Goal: Transaction & Acquisition: Purchase product/service

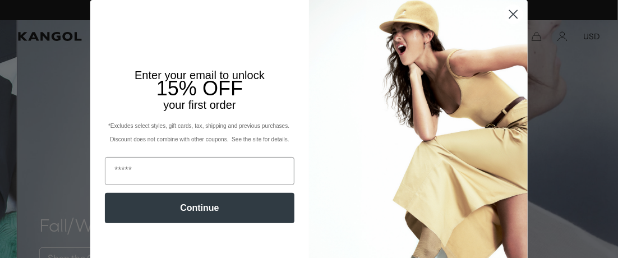
scroll to position [0, 231]
click at [393, 19] on img "POPUP Form" at bounding box center [418, 146] width 219 height 292
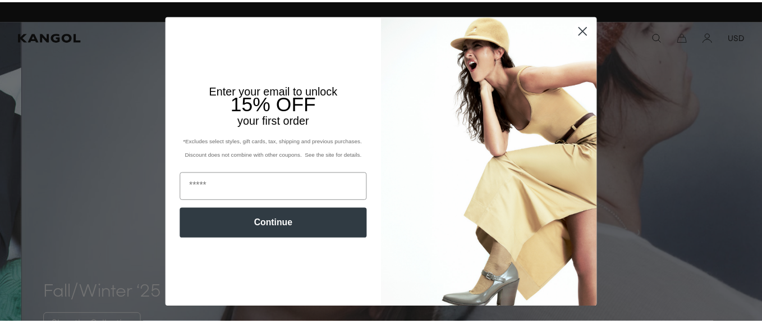
scroll to position [0, 0]
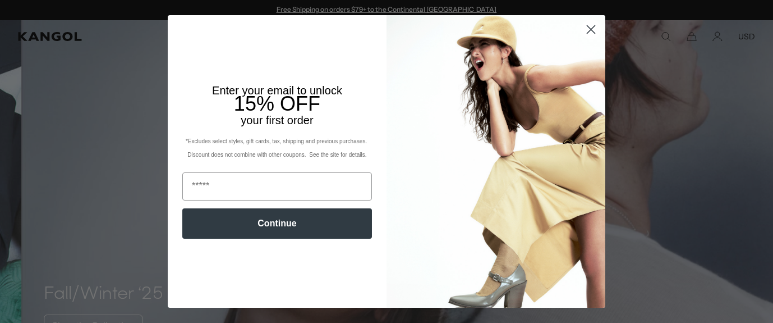
click at [587, 30] on circle "Close dialog" at bounding box center [591, 29] width 19 height 19
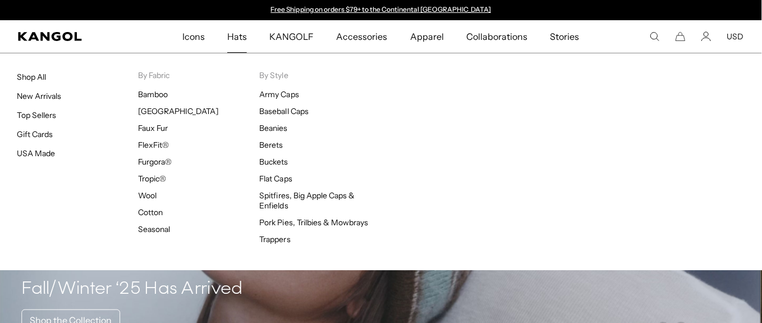
click at [247, 36] on span "Hats" at bounding box center [237, 36] width 20 height 33
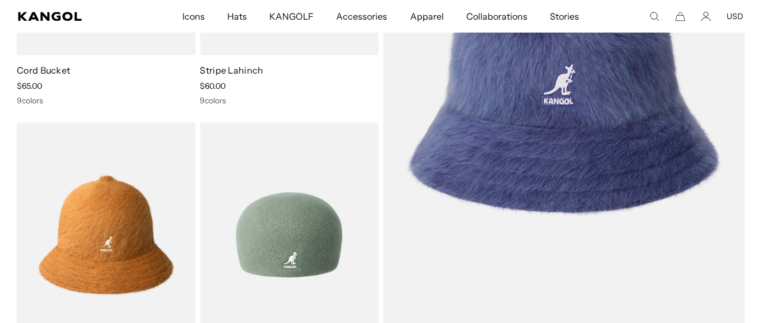
scroll to position [1472, 0]
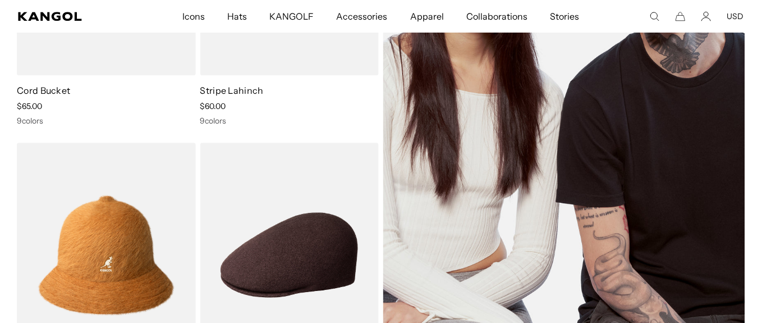
click at [443, 167] on img at bounding box center [564, 109] width 362 height 516
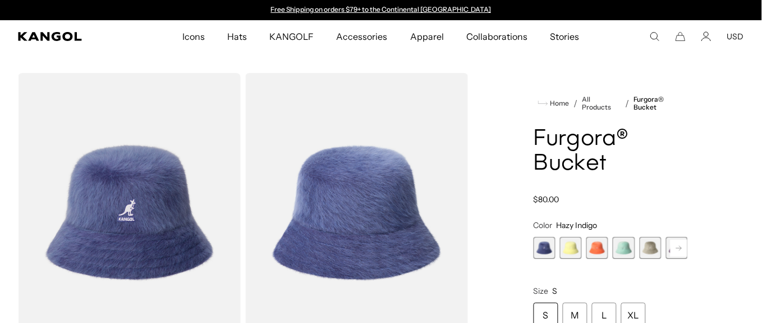
click at [677, 247] on rect at bounding box center [678, 247] width 17 height 17
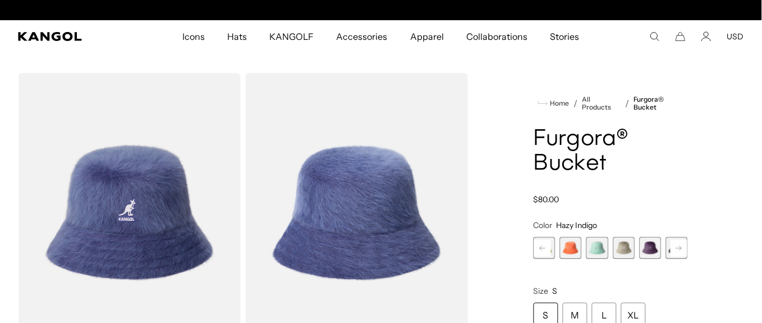
scroll to position [0, 231]
click at [619, 243] on span "5 of 10" at bounding box center [623, 248] width 22 height 22
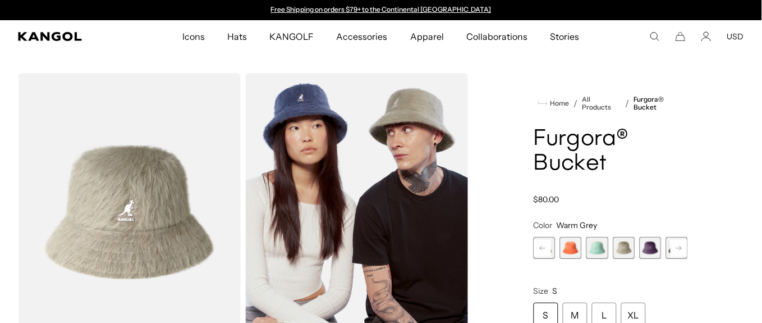
click at [678, 246] on rect at bounding box center [678, 247] width 17 height 17
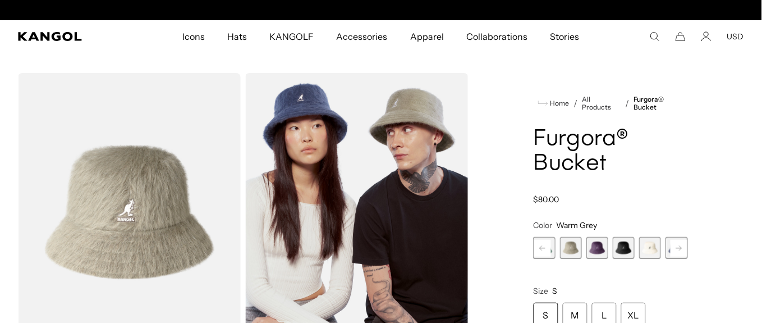
scroll to position [0, 231]
click at [678, 246] on rect at bounding box center [678, 247] width 17 height 17
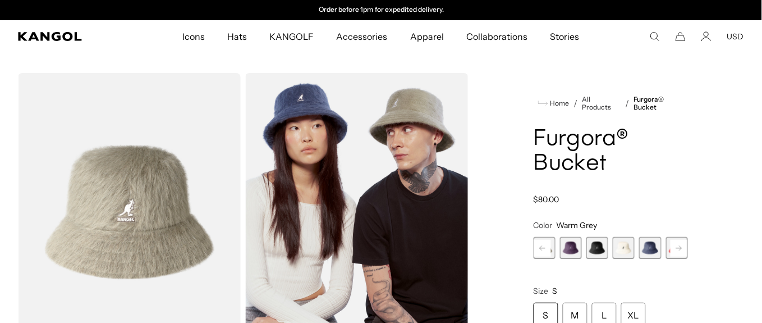
click at [678, 246] on rect at bounding box center [678, 247] width 17 height 17
click at [622, 255] on span "8 of 10" at bounding box center [623, 248] width 22 height 22
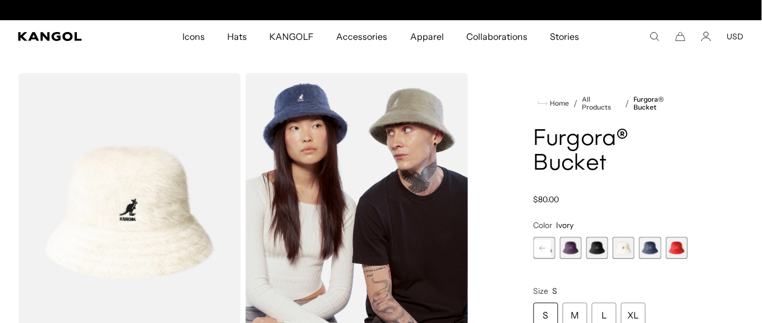
scroll to position [0, 231]
click at [542, 245] on rect at bounding box center [542, 247] width 17 height 17
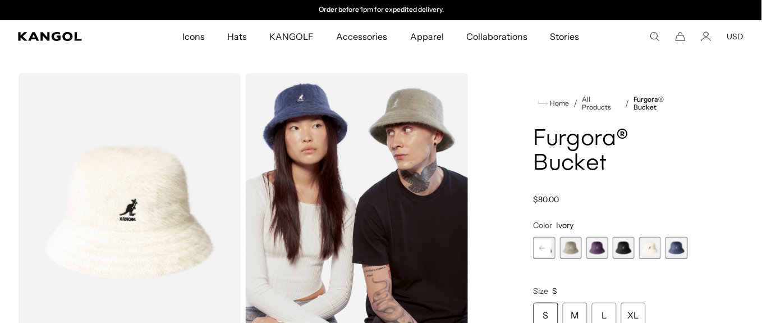
click at [542, 245] on rect at bounding box center [542, 247] width 17 height 17
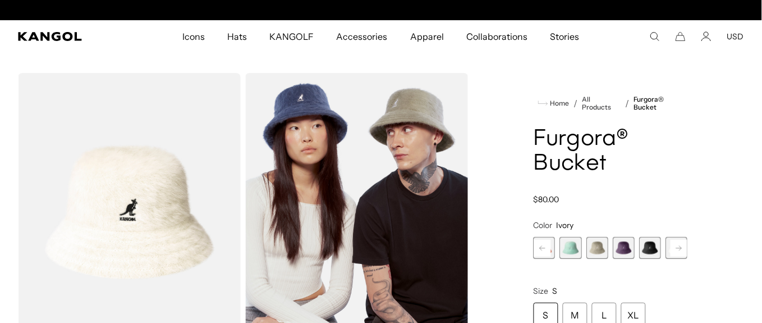
click at [542, 245] on rect at bounding box center [542, 247] width 17 height 17
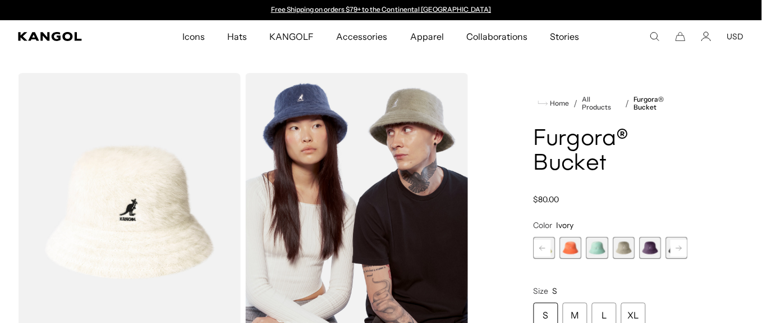
click at [542, 245] on rect at bounding box center [542, 247] width 17 height 17
click at [542, 245] on span "1 of 10" at bounding box center [544, 248] width 22 height 22
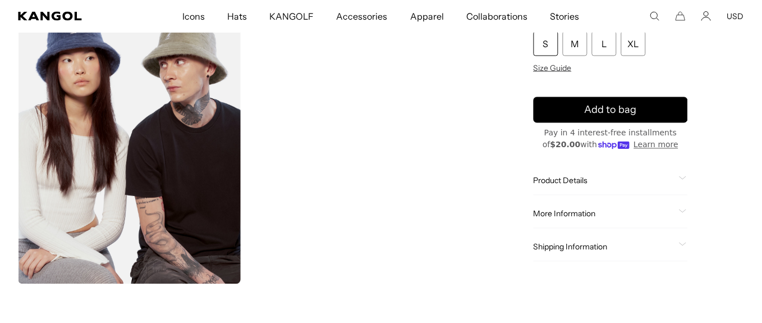
scroll to position [0, 231]
